Goal: Task Accomplishment & Management: Complete application form

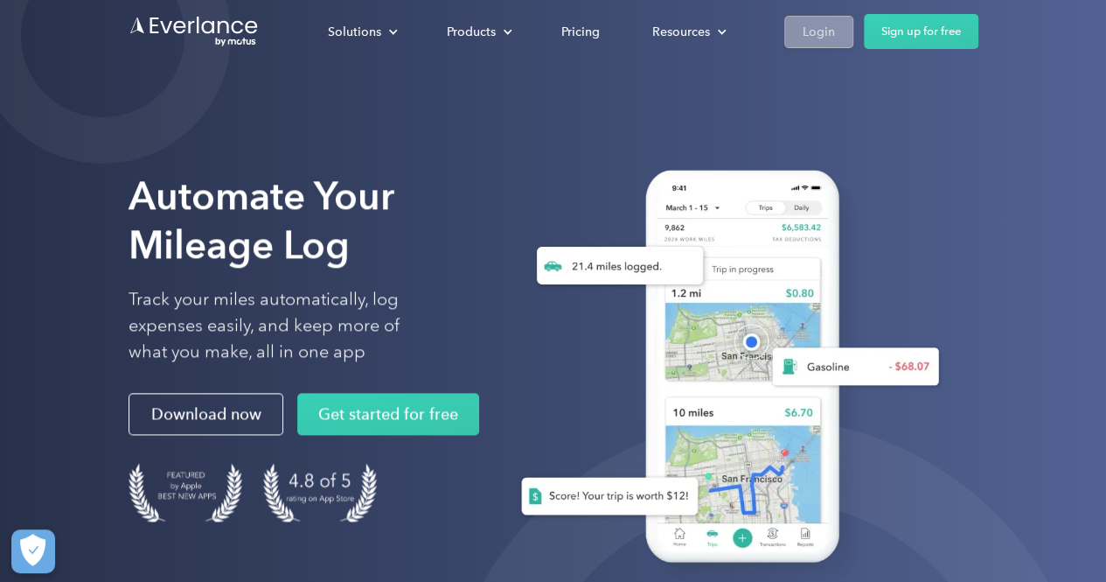
click at [809, 41] on div "Login" at bounding box center [819, 32] width 32 height 22
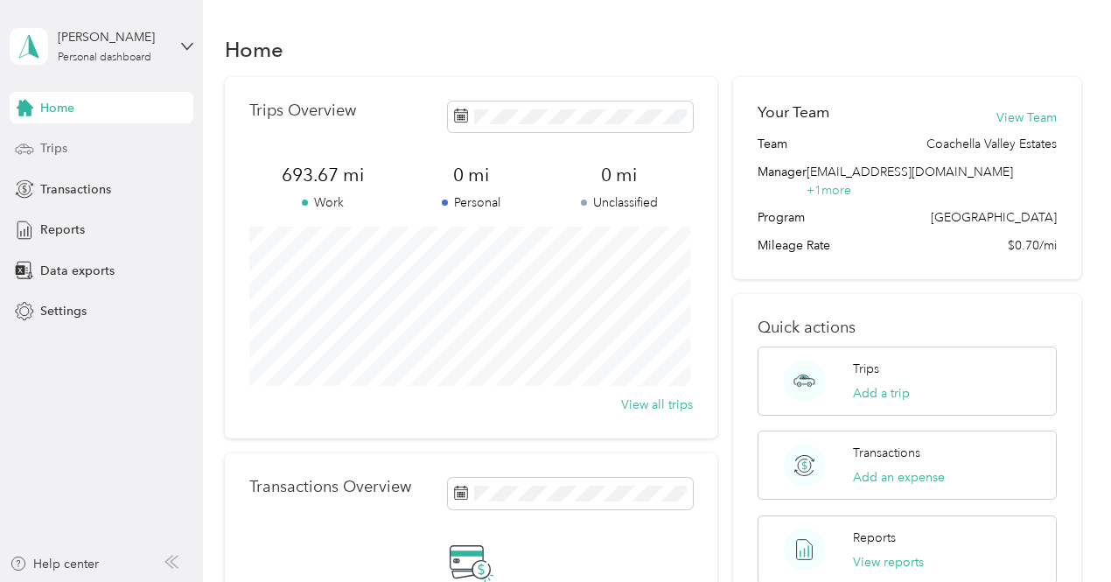
click at [79, 144] on div "Trips" at bounding box center [102, 148] width 184 height 31
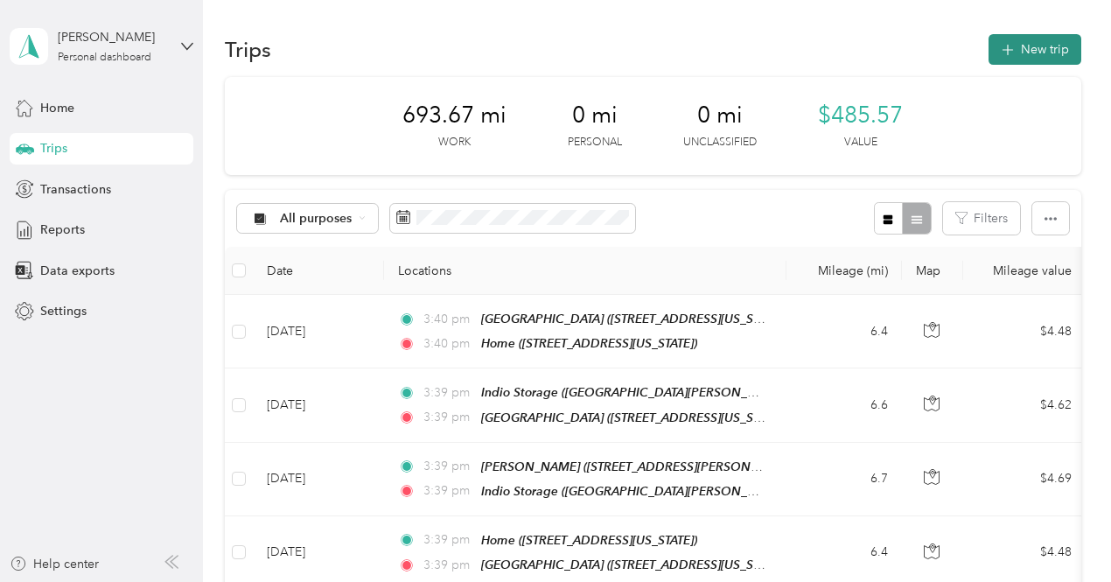
click at [1020, 52] on button "New trip" at bounding box center [1034, 49] width 93 height 31
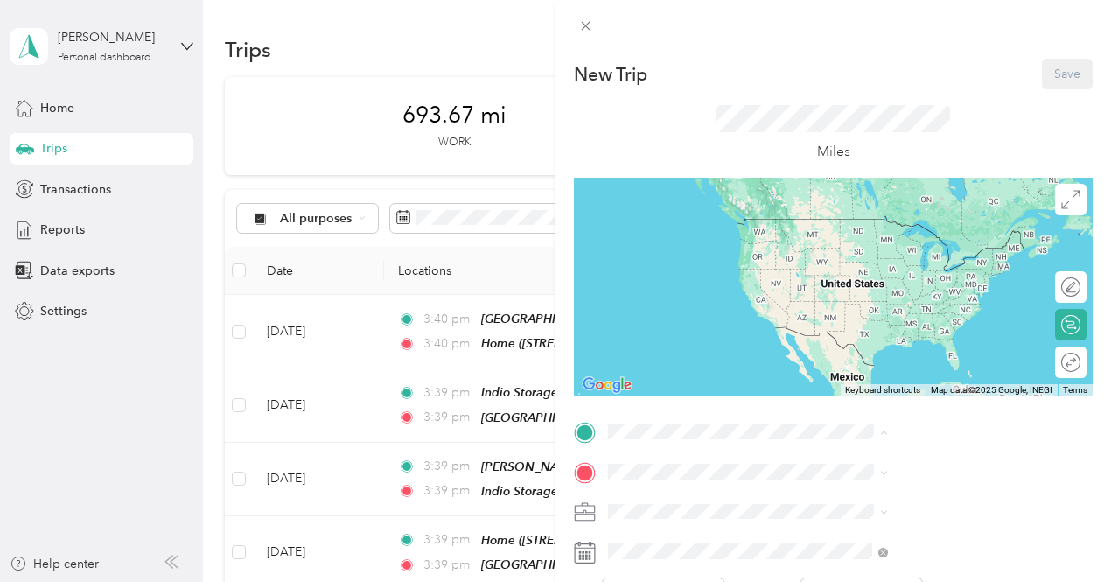
click at [909, 243] on span "[STREET_ADDRESS][US_STATE]" at bounding box center [913, 244] width 175 height 15
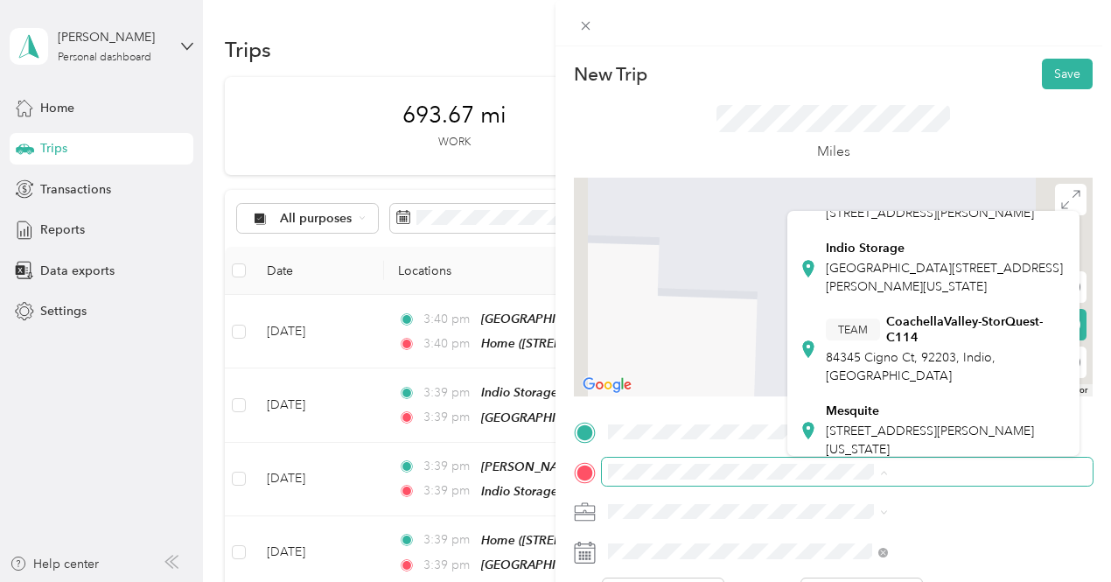
scroll to position [381, 0]
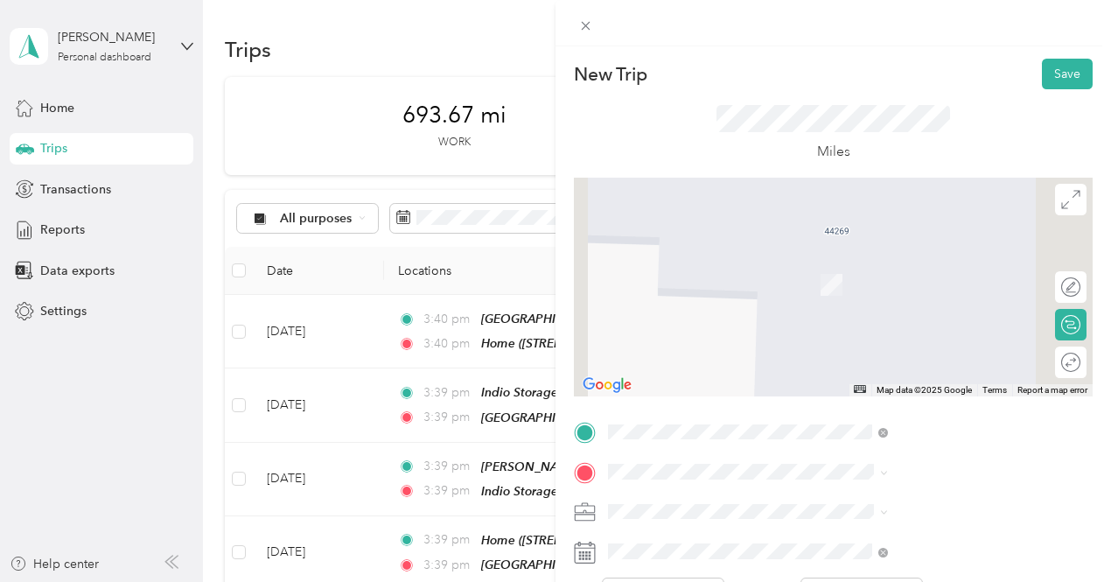
click at [897, 295] on div "Indio Storage [GEOGRAPHIC_DATA][PERSON_NAME][US_STATE]" at bounding box center [946, 267] width 240 height 55
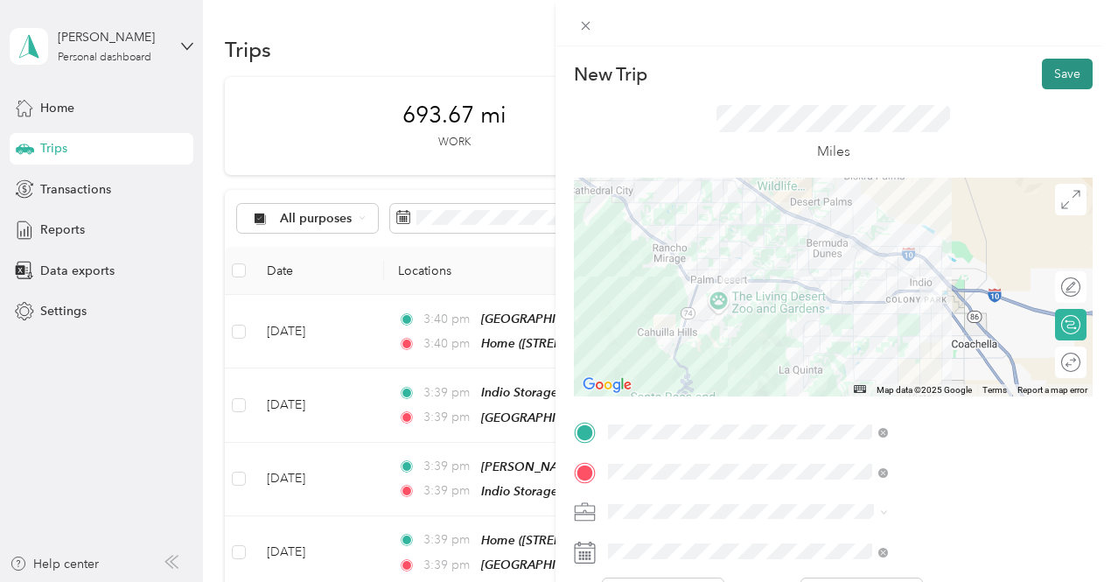
click at [1047, 73] on button "Save" at bounding box center [1067, 74] width 51 height 31
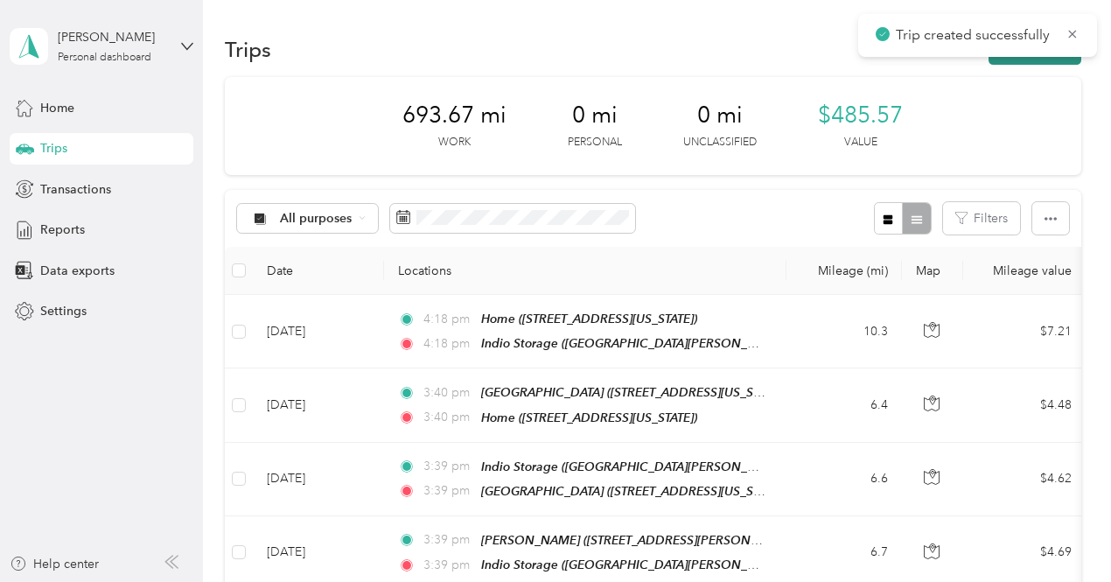
click at [1005, 60] on button "New trip" at bounding box center [1034, 49] width 93 height 31
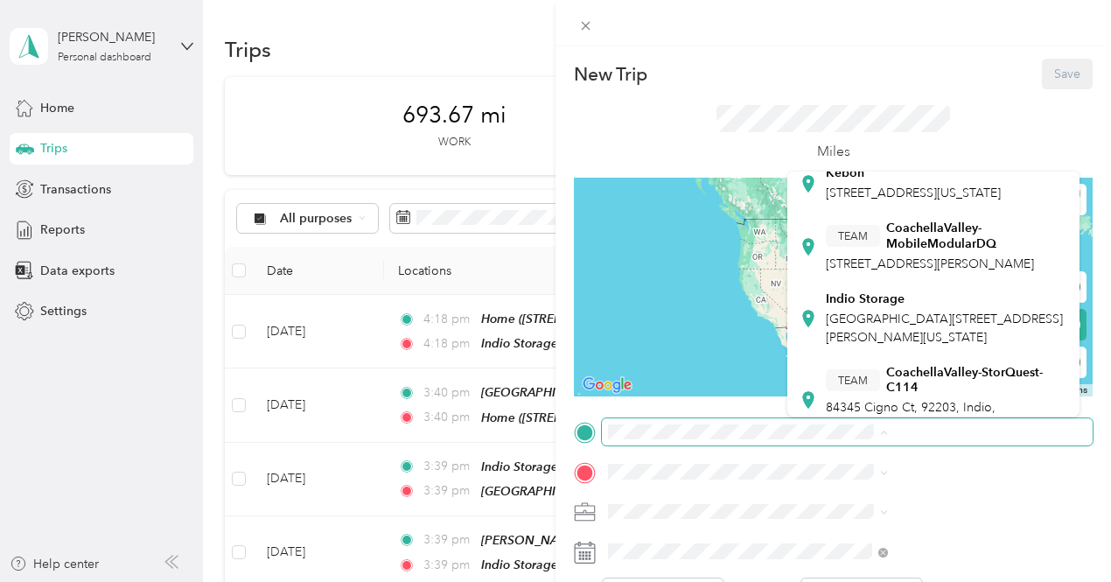
scroll to position [296, 0]
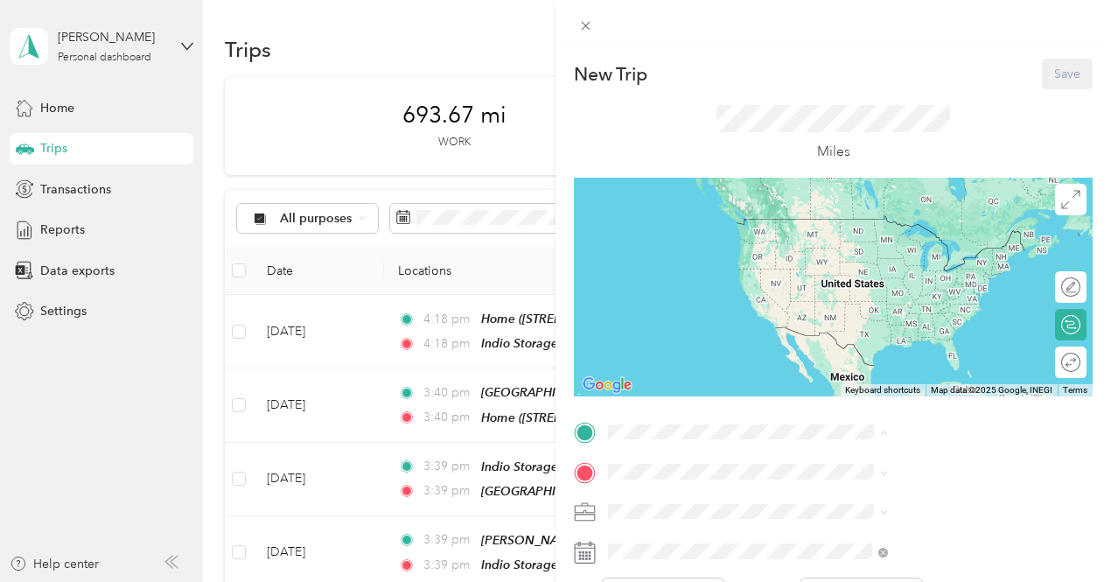
click at [872, 343] on div "Indio Storage [GEOGRAPHIC_DATA][PERSON_NAME][US_STATE]" at bounding box center [933, 312] width 268 height 61
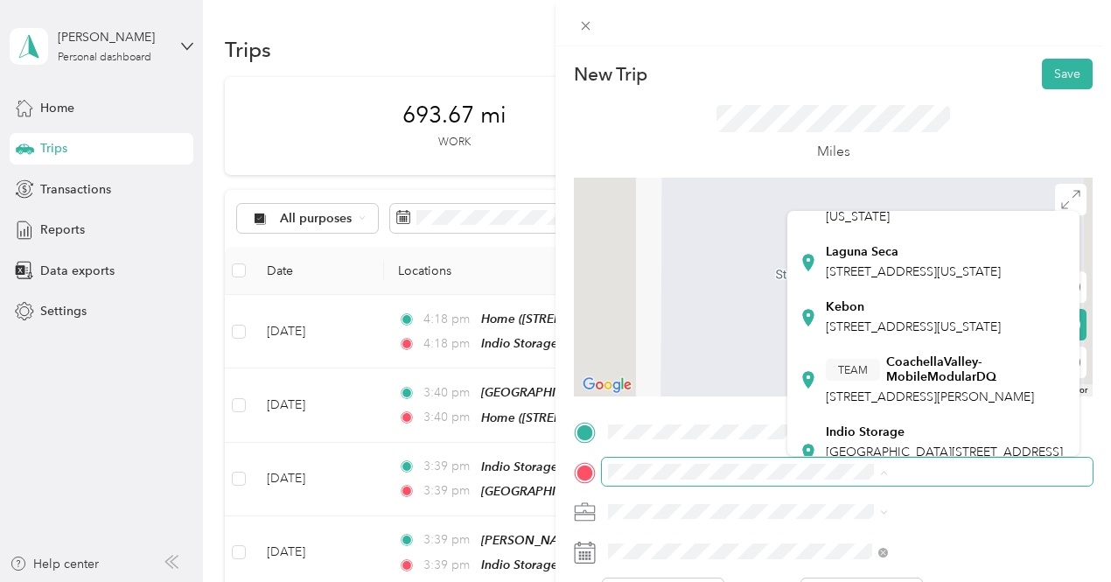
scroll to position [198, 0]
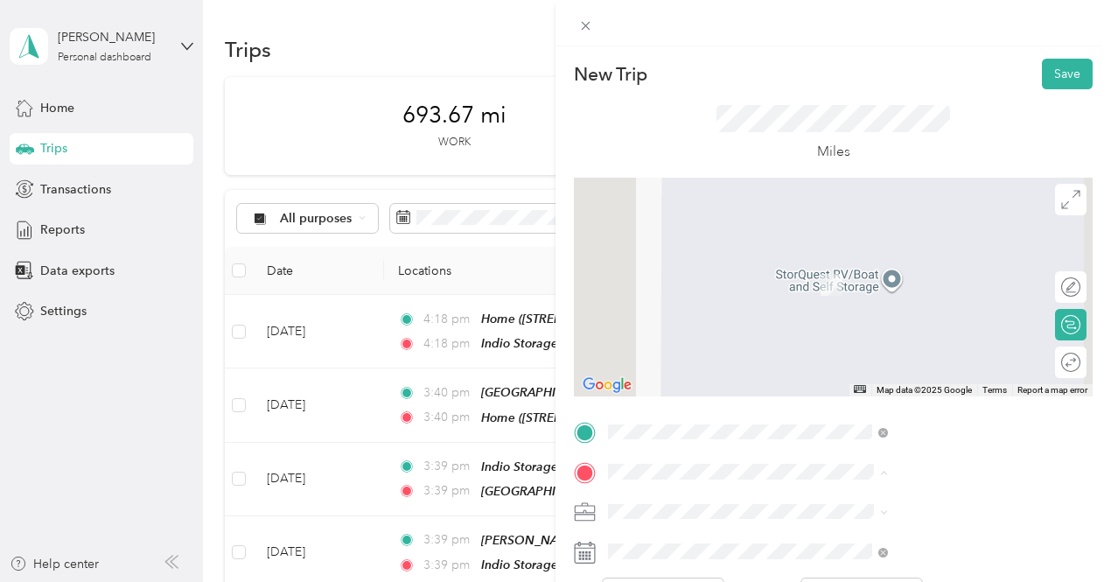
click at [869, 314] on div "Kebon" at bounding box center [913, 306] width 175 height 16
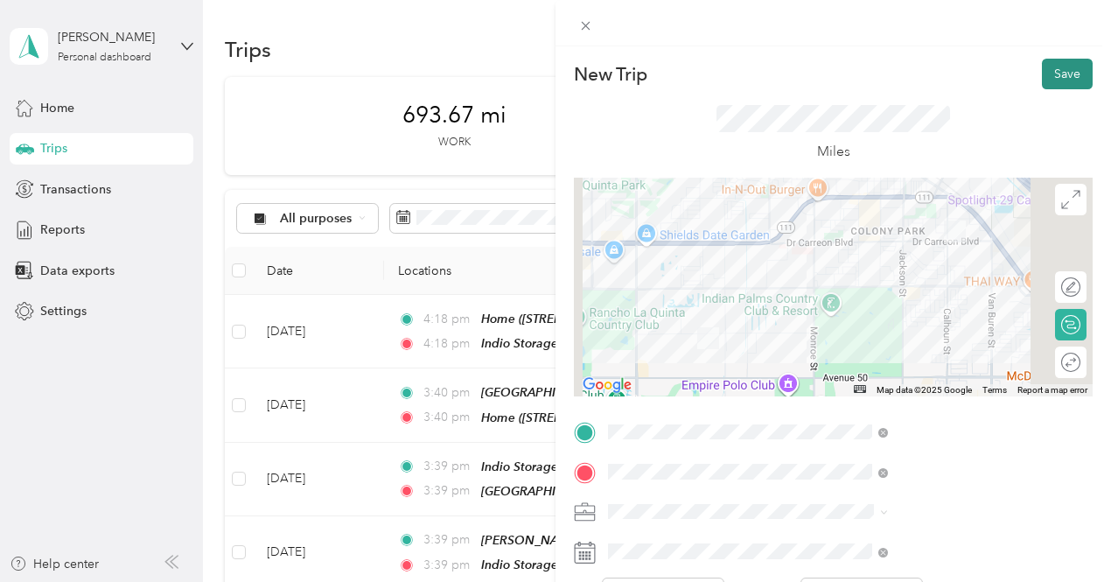
click at [1055, 74] on button "Save" at bounding box center [1067, 74] width 51 height 31
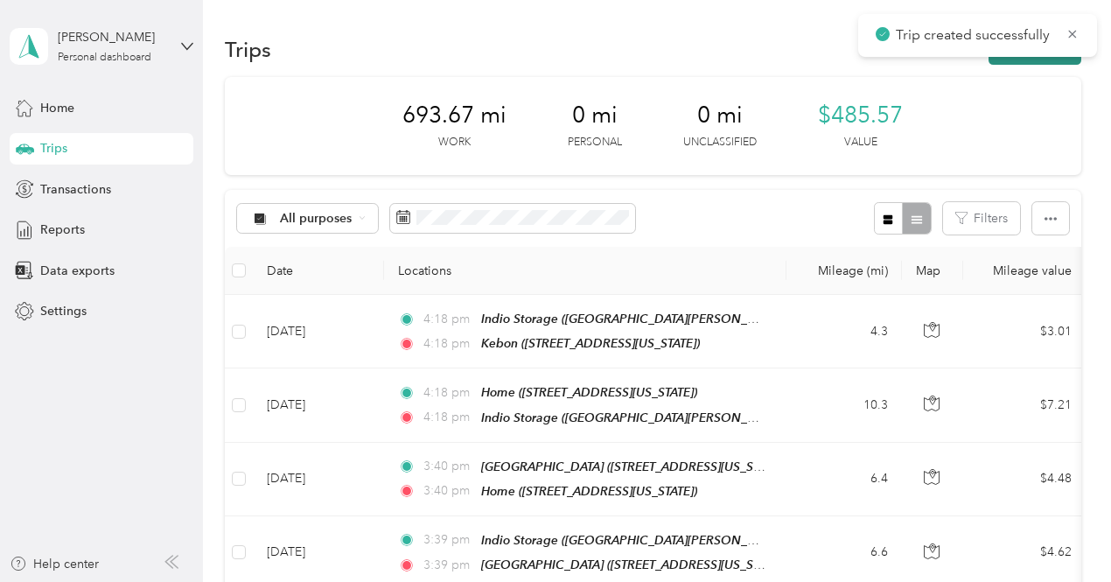
click at [1036, 60] on button "New trip" at bounding box center [1034, 49] width 93 height 31
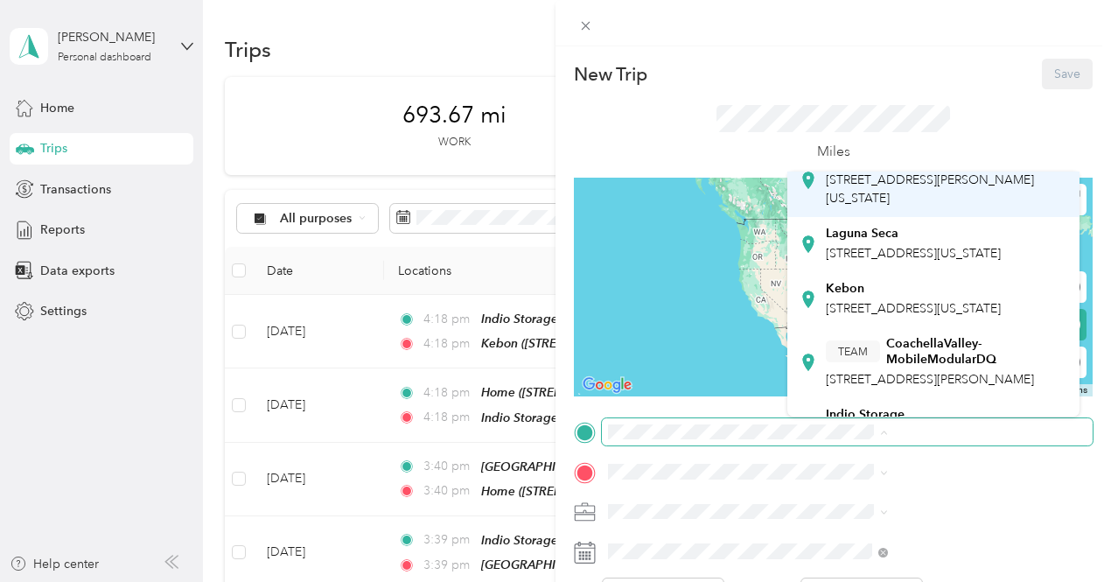
scroll to position [178, 0]
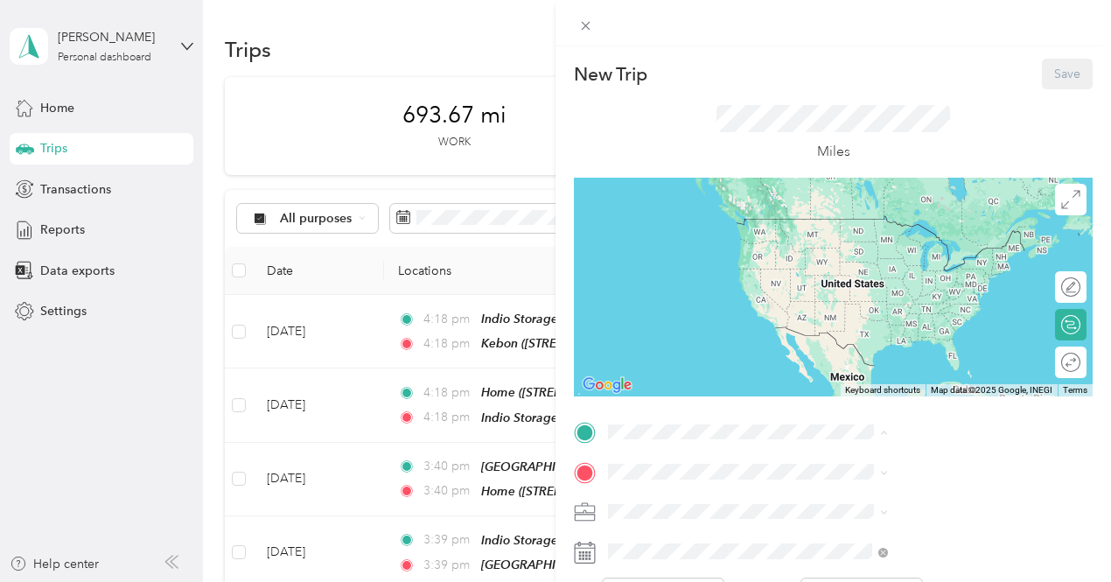
click at [867, 294] on div "Kebon" at bounding box center [913, 286] width 175 height 16
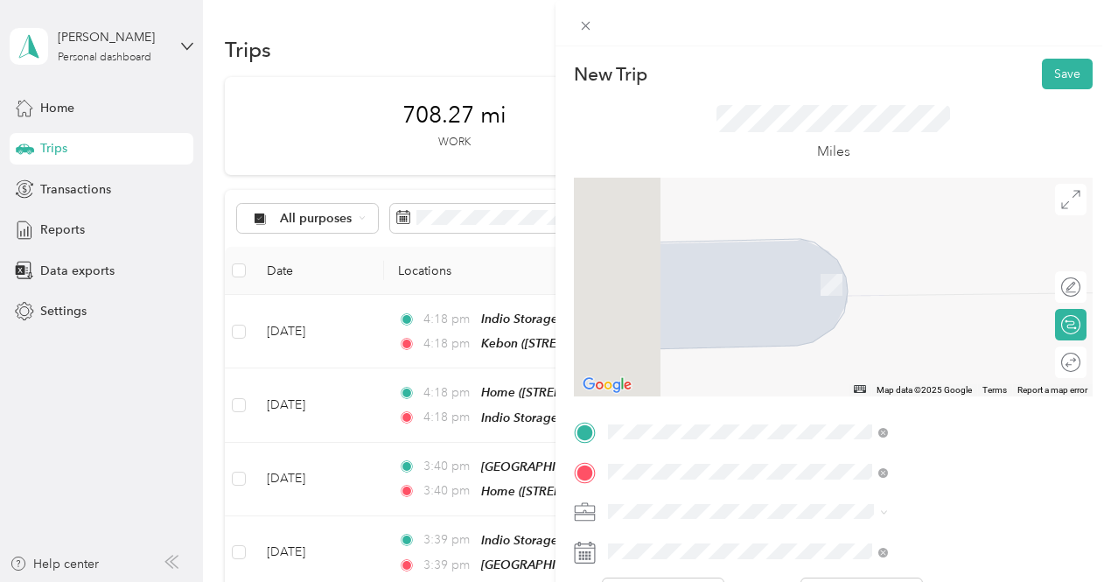
scroll to position [0, 0]
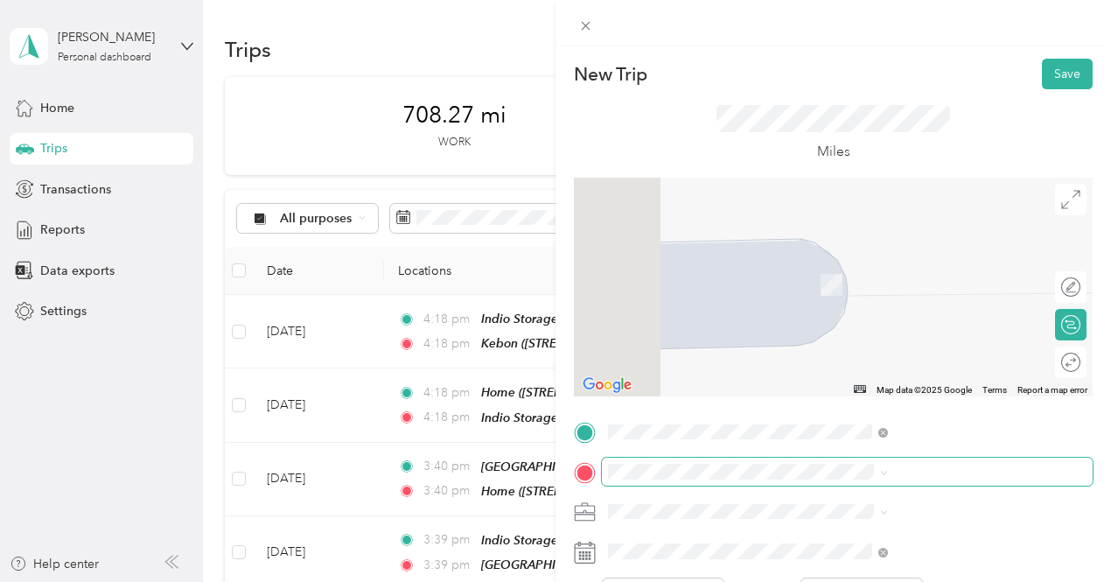
click at [835, 459] on span at bounding box center [847, 471] width 491 height 28
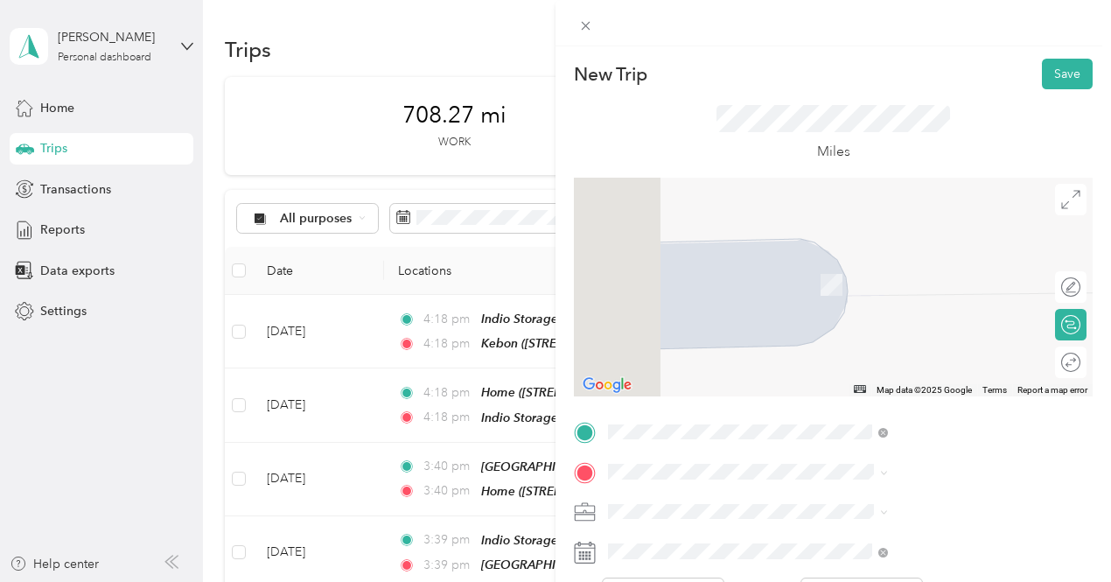
click at [920, 318] on span "[STREET_ADDRESS][US_STATE][US_STATE]" at bounding box center [945, 311] width 239 height 16
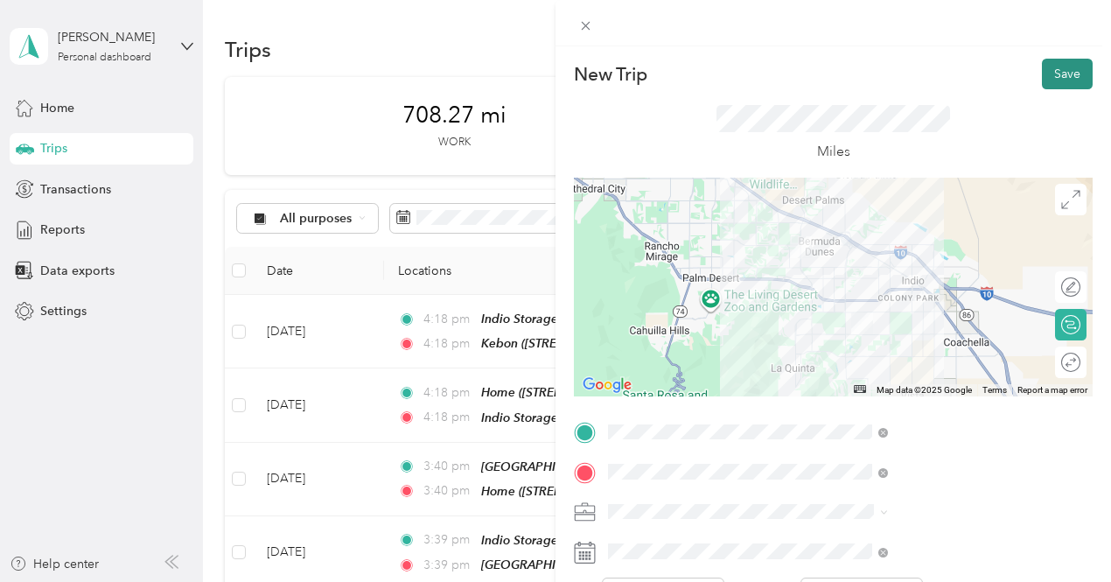
click at [1042, 66] on button "Save" at bounding box center [1067, 74] width 51 height 31
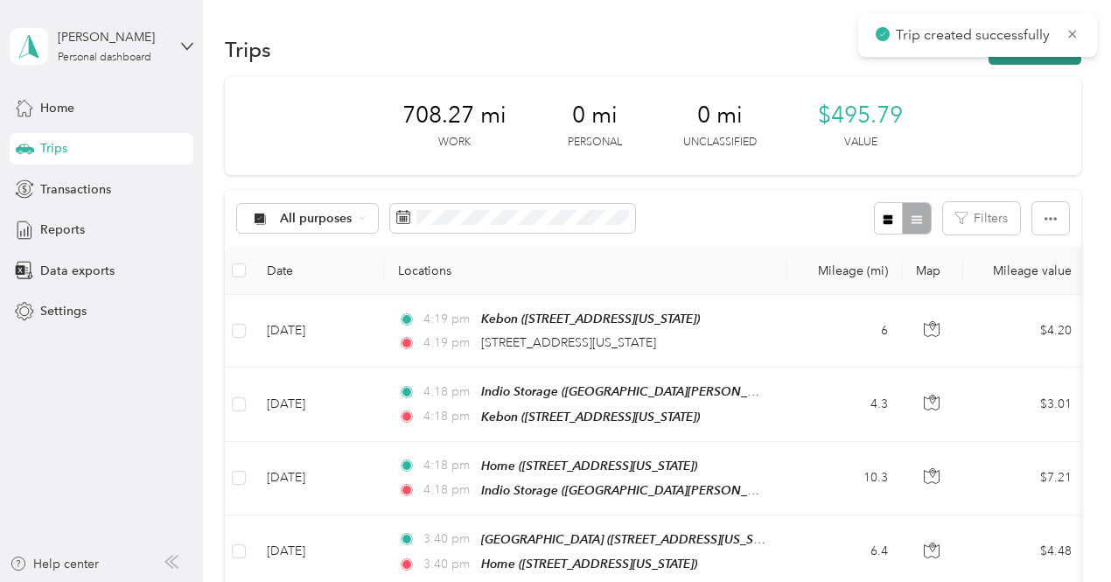
click at [1036, 61] on button "New trip" at bounding box center [1034, 49] width 93 height 31
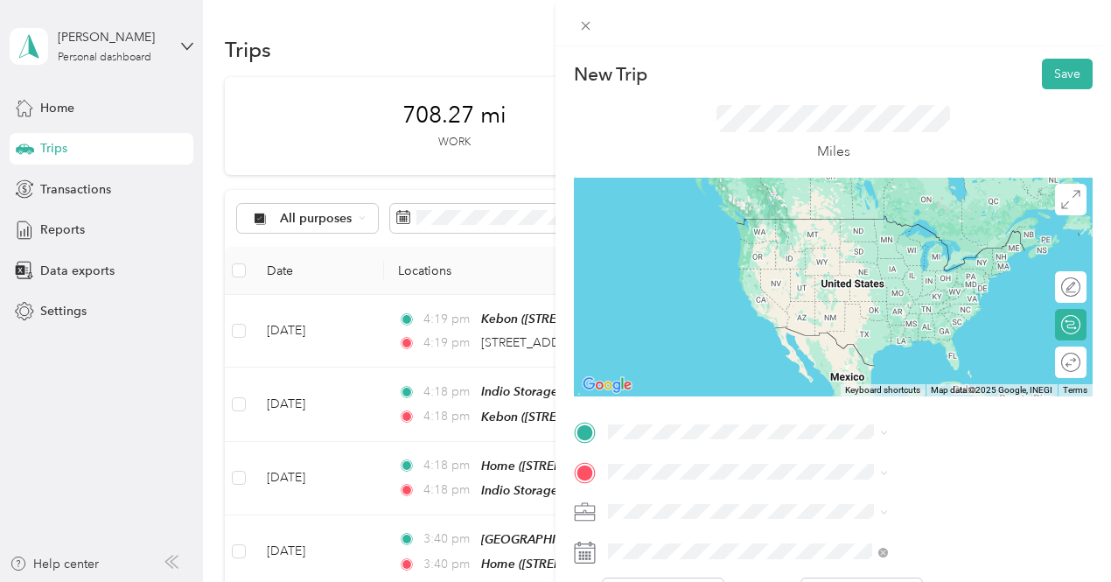
click at [900, 277] on span "[STREET_ADDRESS][US_STATE][US_STATE]" at bounding box center [945, 269] width 239 height 16
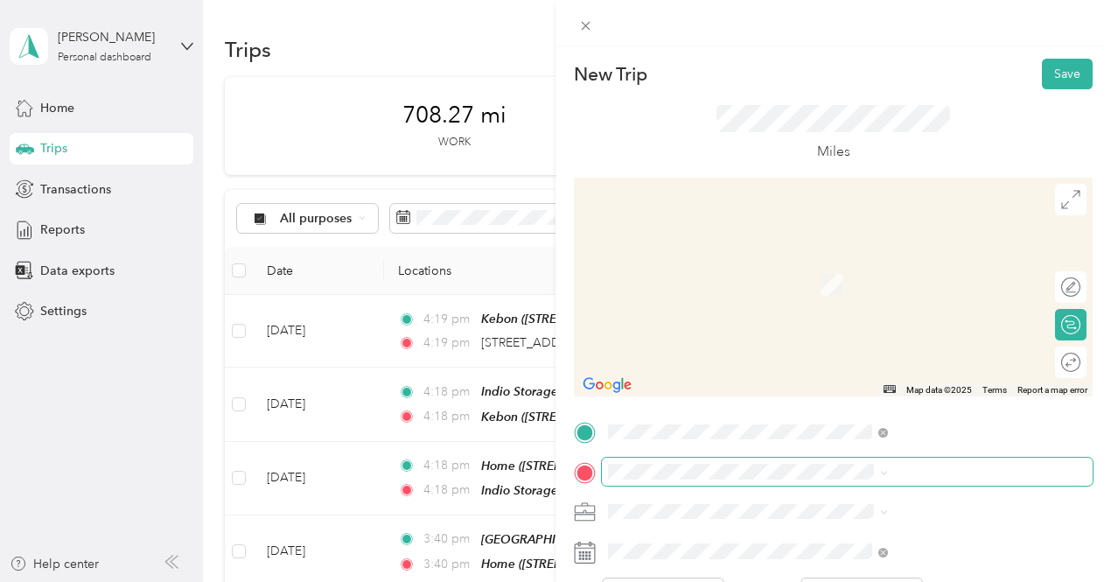
click at [850, 479] on span at bounding box center [847, 471] width 491 height 28
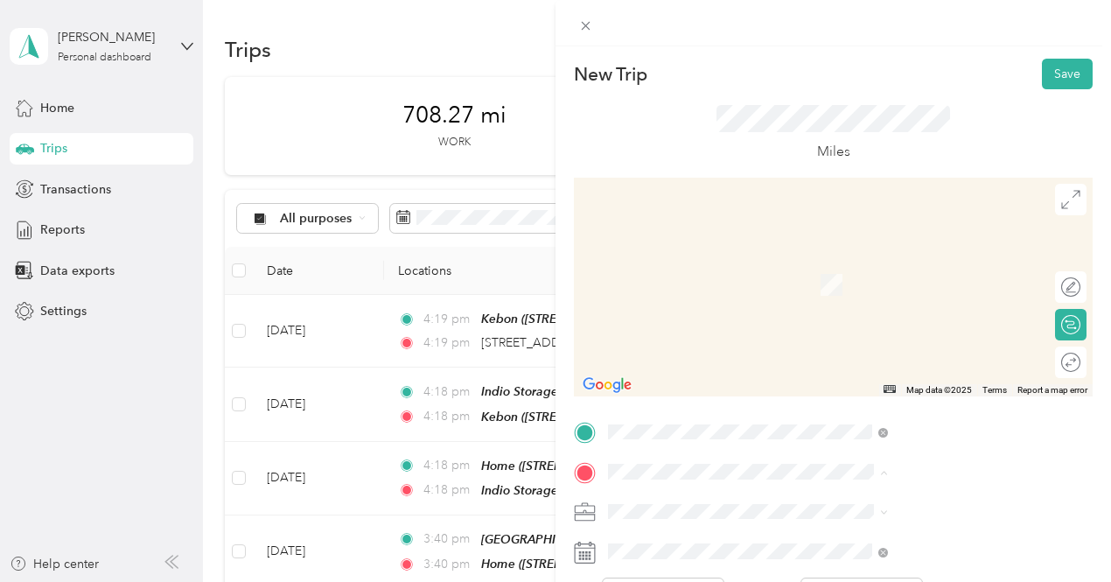
click at [894, 347] on span "[STREET_ADDRESS][US_STATE]" at bounding box center [913, 339] width 175 height 15
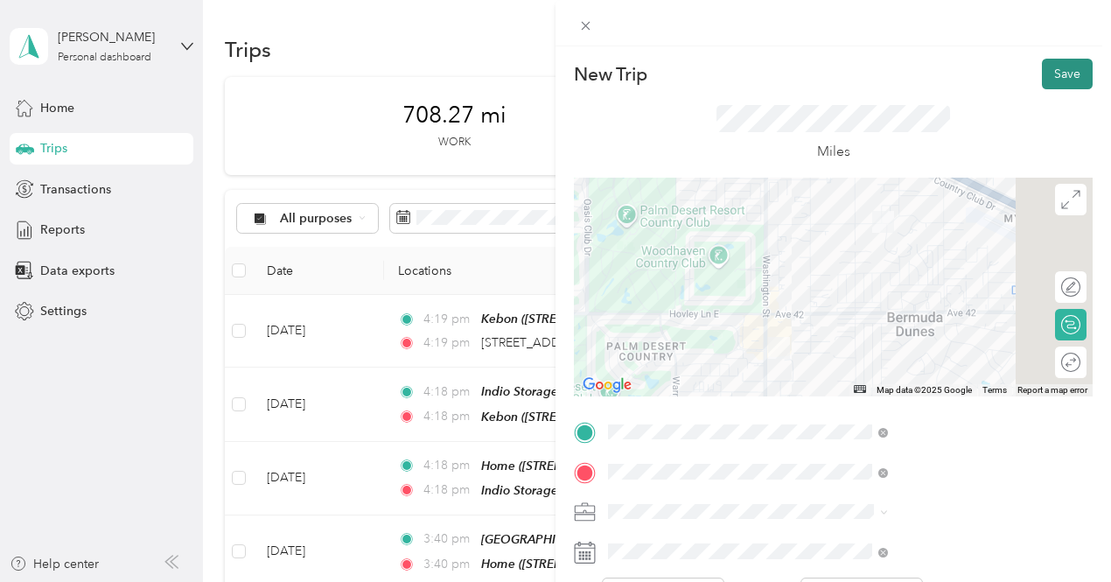
click at [1054, 83] on button "Save" at bounding box center [1067, 74] width 51 height 31
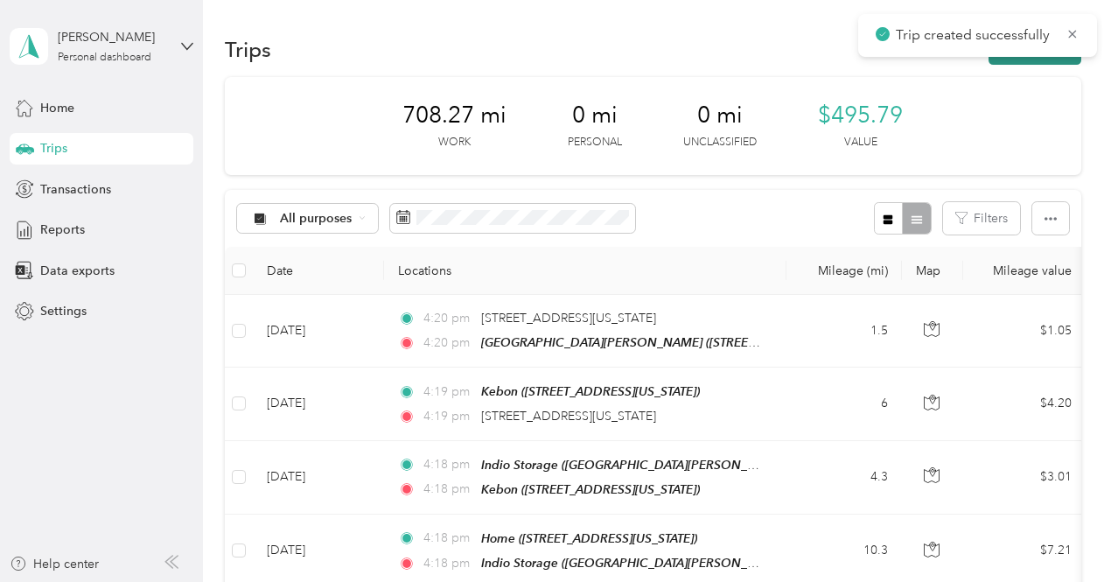
click at [1018, 58] on button "New trip" at bounding box center [1034, 49] width 93 height 31
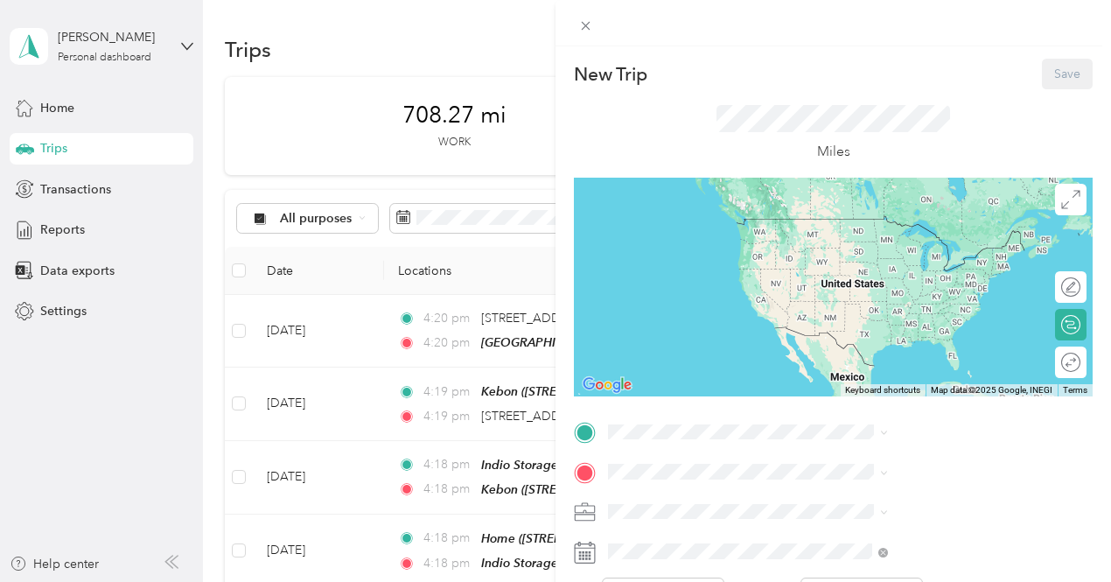
click at [880, 309] on div "Villa [PERSON_NAME] [STREET_ADDRESS][US_STATE]" at bounding box center [942, 290] width 233 height 37
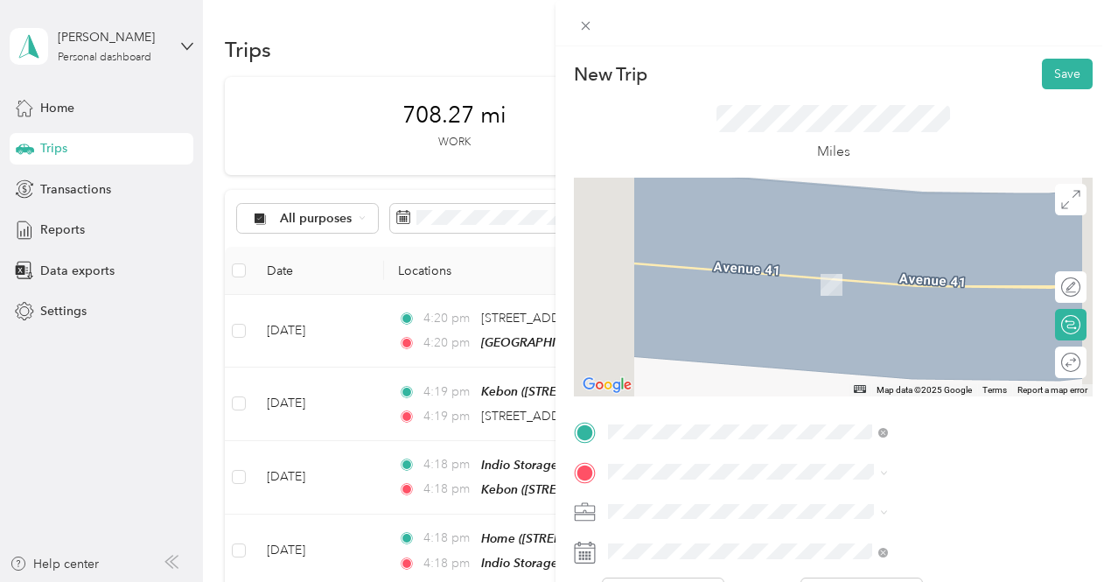
click at [884, 291] on span "[STREET_ADDRESS][US_STATE]" at bounding box center [913, 283] width 175 height 15
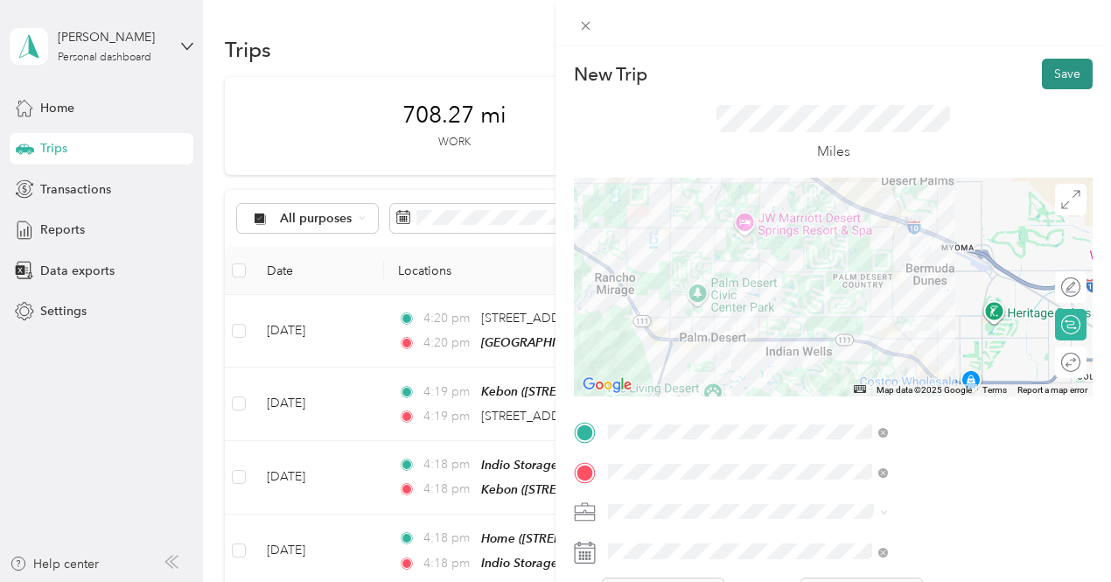
click at [1042, 76] on button "Save" at bounding box center [1067, 74] width 51 height 31
